Goal: Complete application form

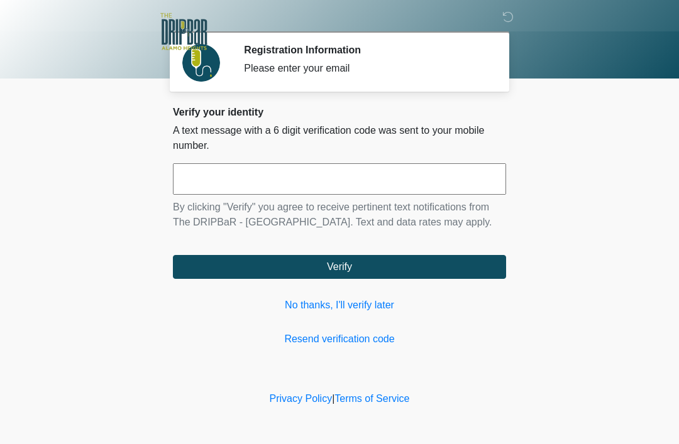
click at [348, 184] on input "text" at bounding box center [339, 178] width 333 height 31
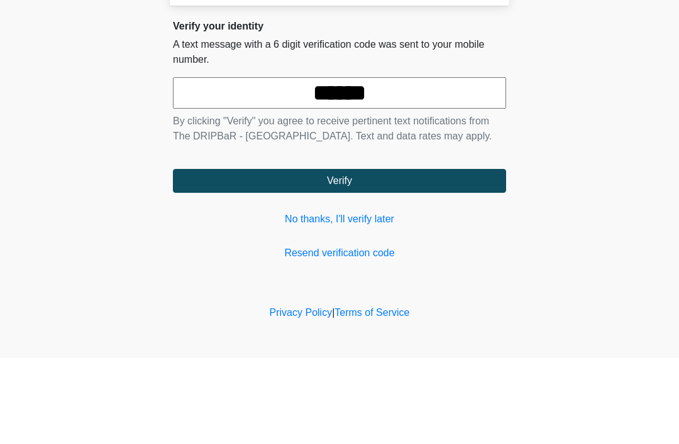
type input "******"
click at [404, 255] on button "Verify" at bounding box center [339, 267] width 333 height 24
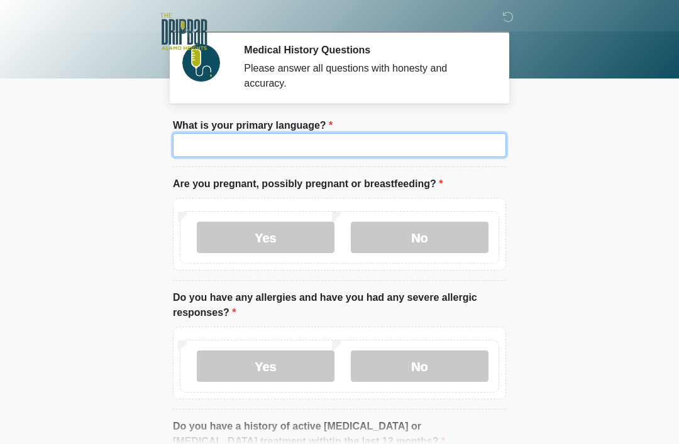
click at [355, 149] on input "What is your primary language?" at bounding box center [339, 145] width 333 height 24
type input "*******"
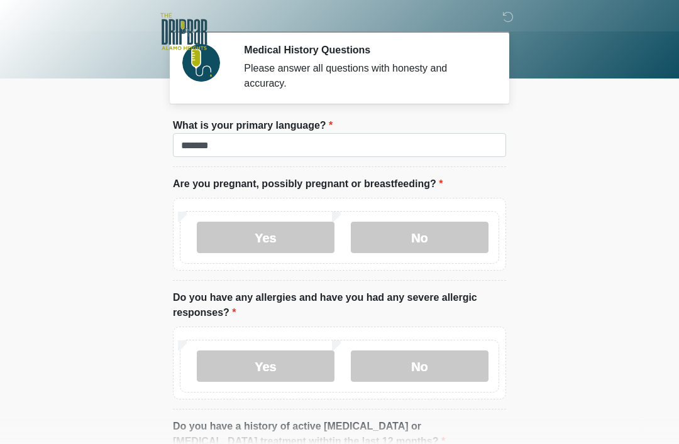
click at [621, 133] on body "‎ ‎ ‎ Medical History Questions Please answer all questions with honesty and ac…" at bounding box center [339, 222] width 679 height 444
click at [438, 242] on label "No" at bounding box center [420, 237] width 138 height 31
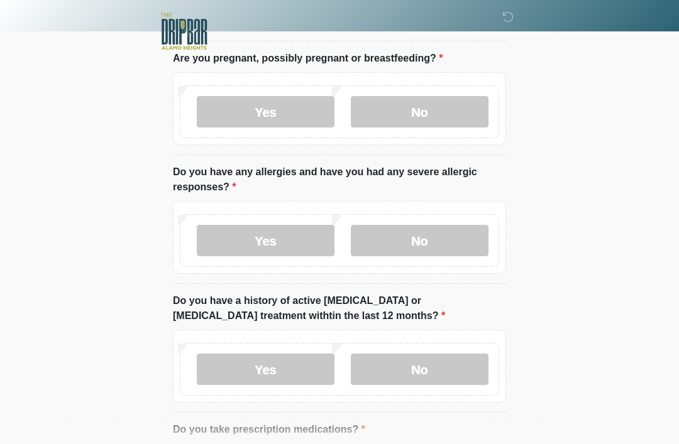
scroll to position [119, 0]
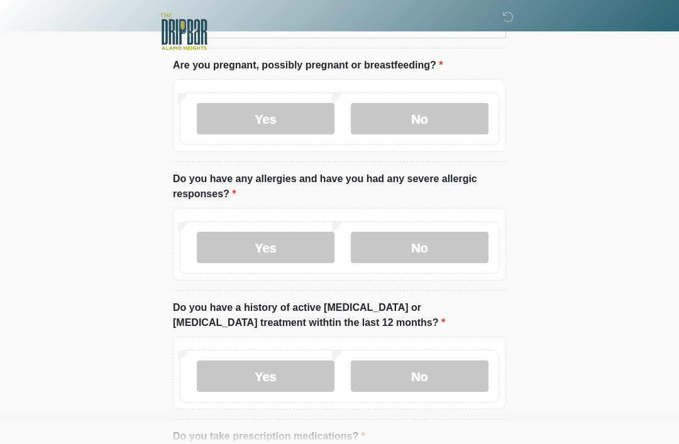
click at [463, 248] on label "No" at bounding box center [420, 247] width 138 height 31
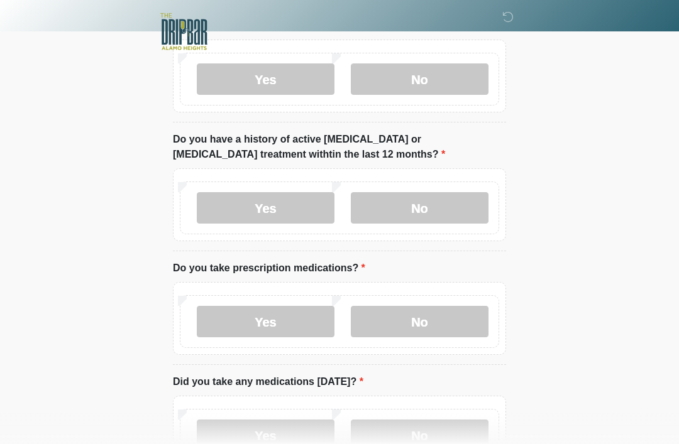
scroll to position [287, 0]
click at [470, 214] on label "No" at bounding box center [420, 208] width 138 height 31
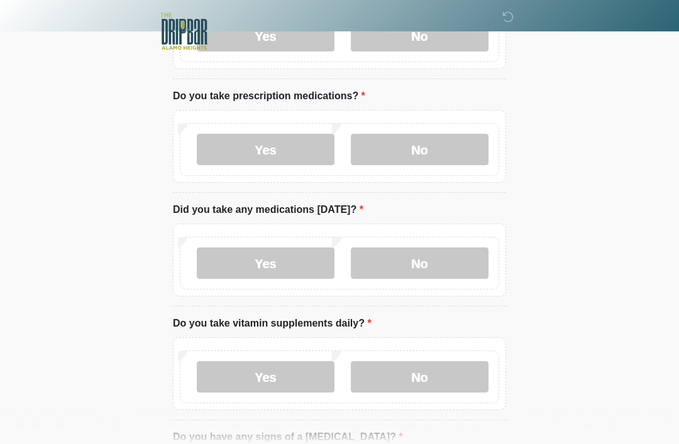
scroll to position [458, 0]
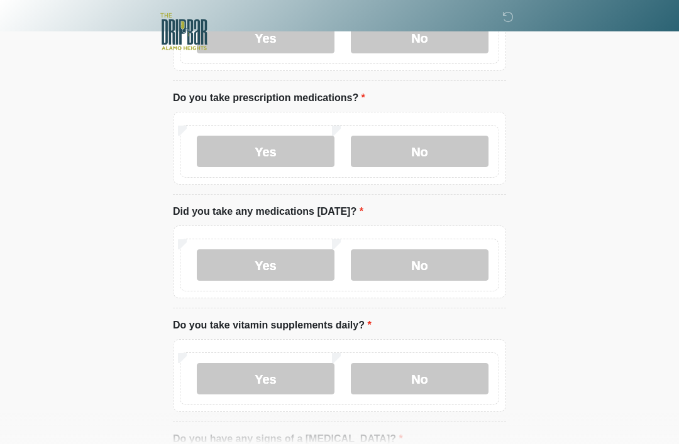
click at [299, 143] on label "Yes" at bounding box center [266, 151] width 138 height 31
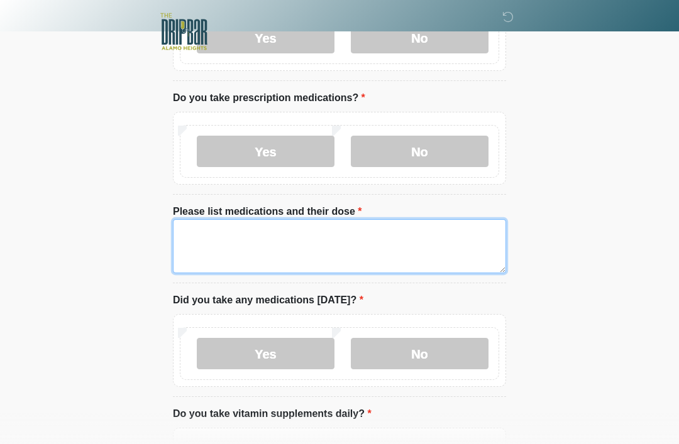
click at [387, 238] on textarea "Please list medications and their dose" at bounding box center [339, 246] width 333 height 54
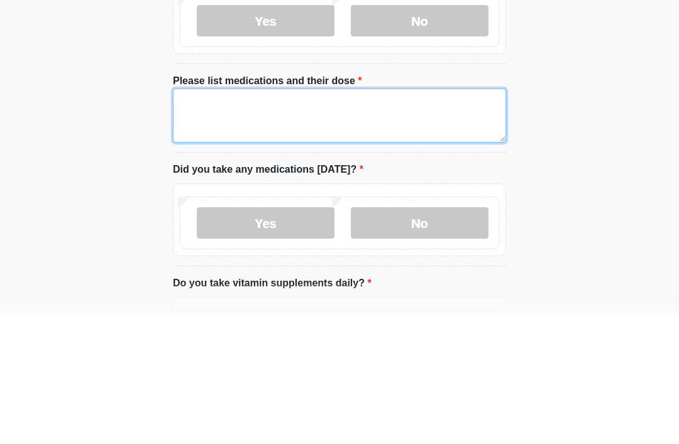
type textarea "*"
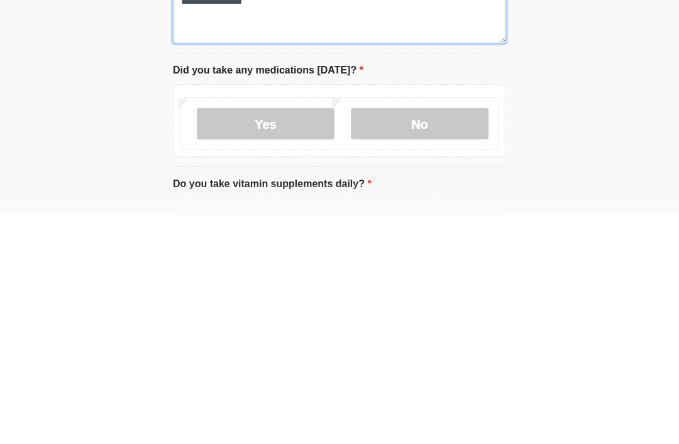
type textarea "**********"
click at [451, 338] on label "No" at bounding box center [420, 353] width 138 height 31
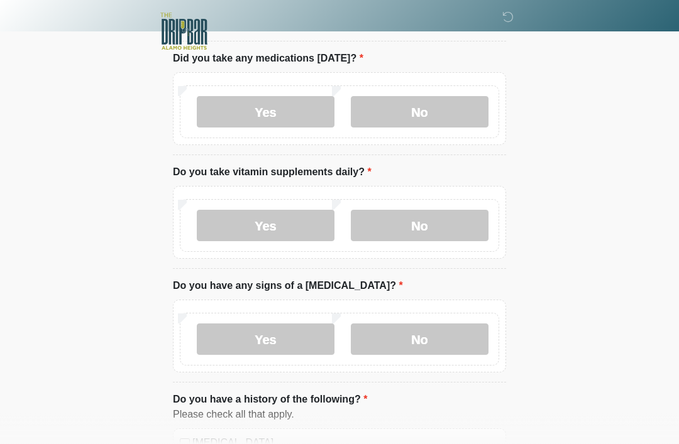
scroll to position [741, 0]
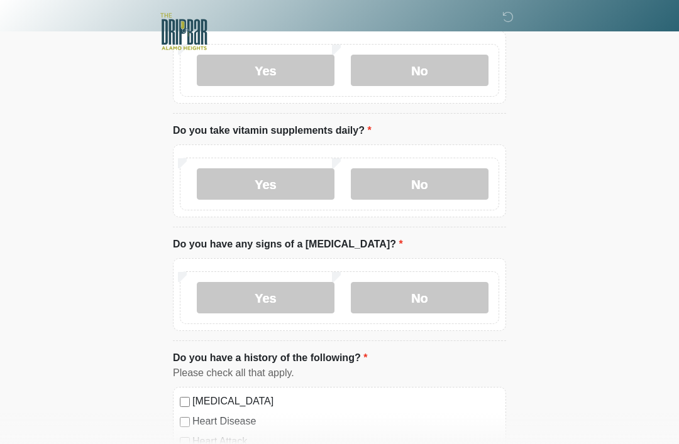
click at [304, 185] on label "Yes" at bounding box center [266, 183] width 138 height 31
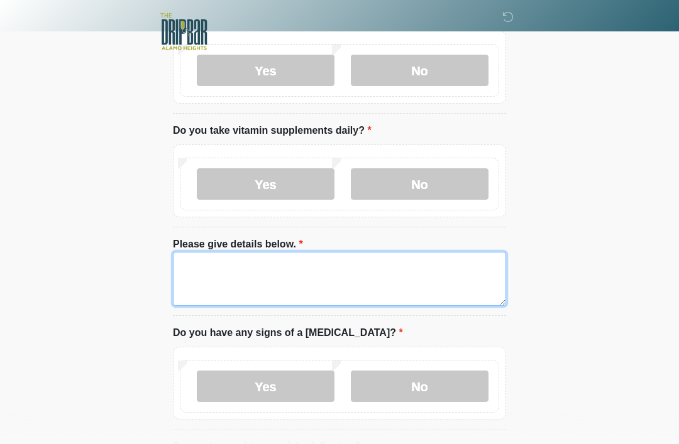
click at [372, 264] on textarea "Please give details below." at bounding box center [339, 279] width 333 height 54
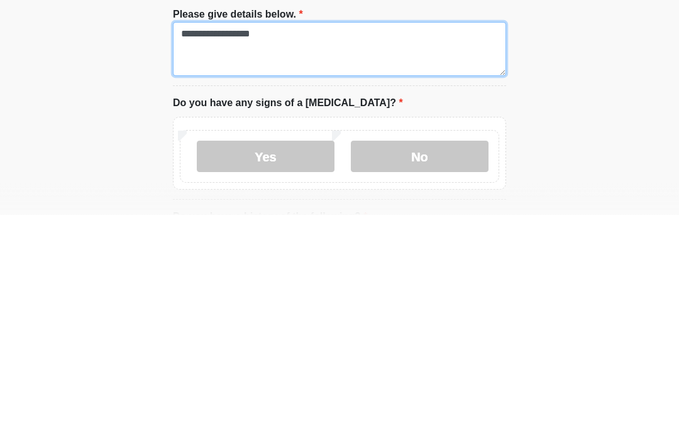
type textarea "**********"
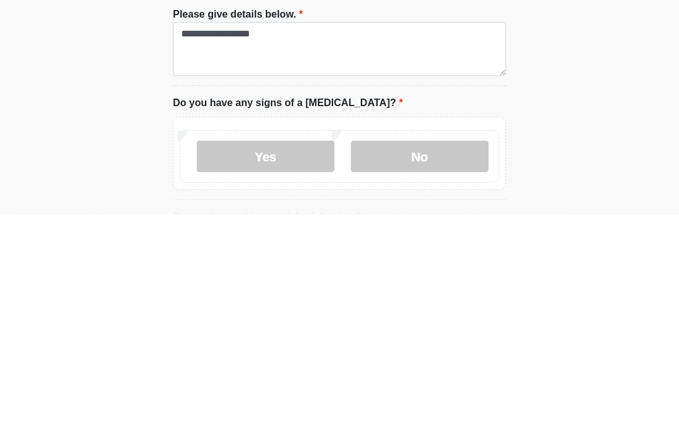
click at [453, 371] on label "No" at bounding box center [420, 386] width 138 height 31
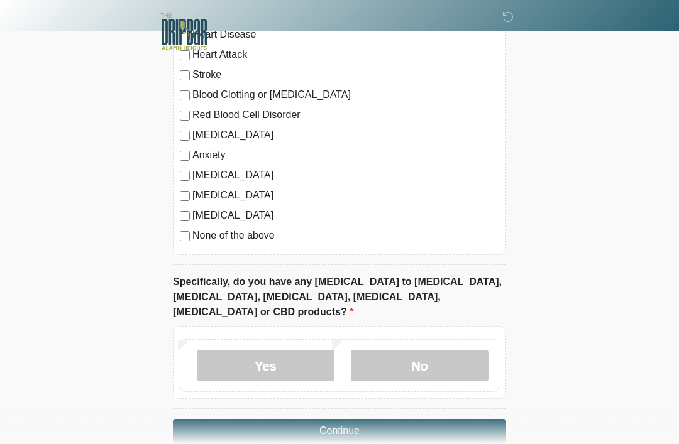
scroll to position [1225, 0]
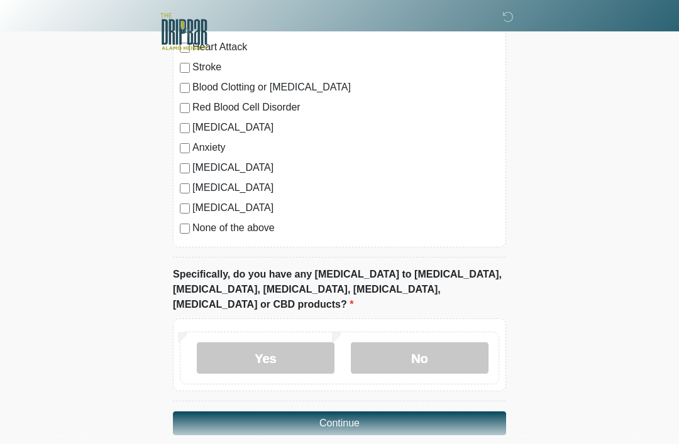
click at [456, 343] on label "No" at bounding box center [420, 358] width 138 height 31
click at [431, 412] on button "Continue" at bounding box center [339, 424] width 333 height 24
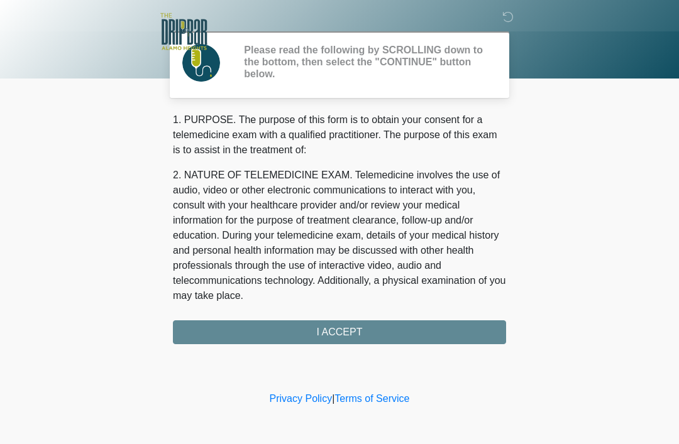
scroll to position [0, 0]
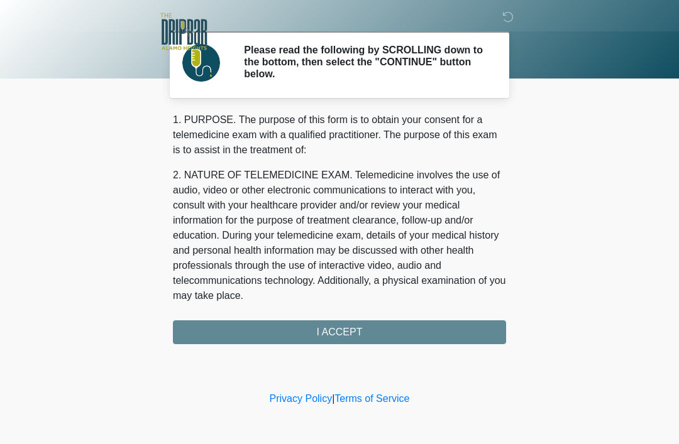
click at [438, 333] on div "1. PURPOSE. The purpose of this form is to obtain your consent for a telemedici…" at bounding box center [339, 229] width 333 height 232
click at [333, 329] on div "1. PURPOSE. The purpose of this form is to obtain your consent for a telemedici…" at bounding box center [339, 229] width 333 height 232
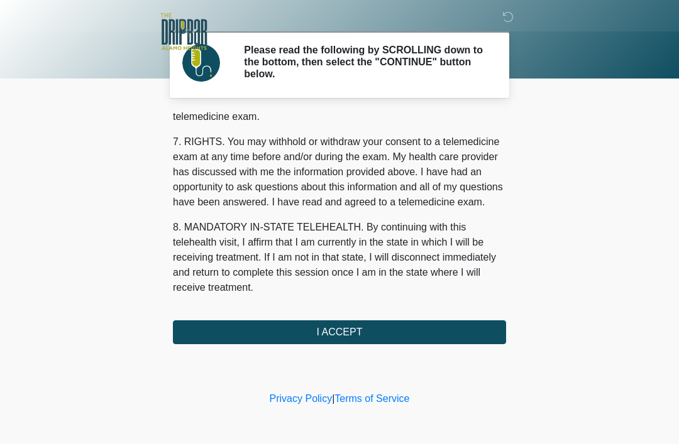
scroll to position [551, 0]
click at [377, 334] on button "I ACCEPT" at bounding box center [339, 333] width 333 height 24
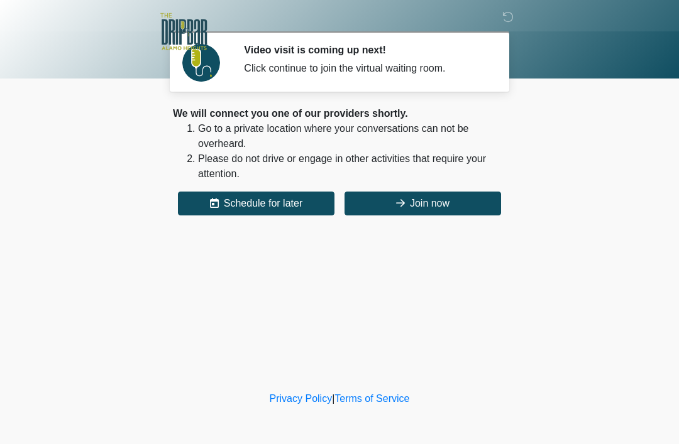
click at [444, 207] on button "Join now" at bounding box center [423, 204] width 157 height 24
